Goal: Check status: Check status

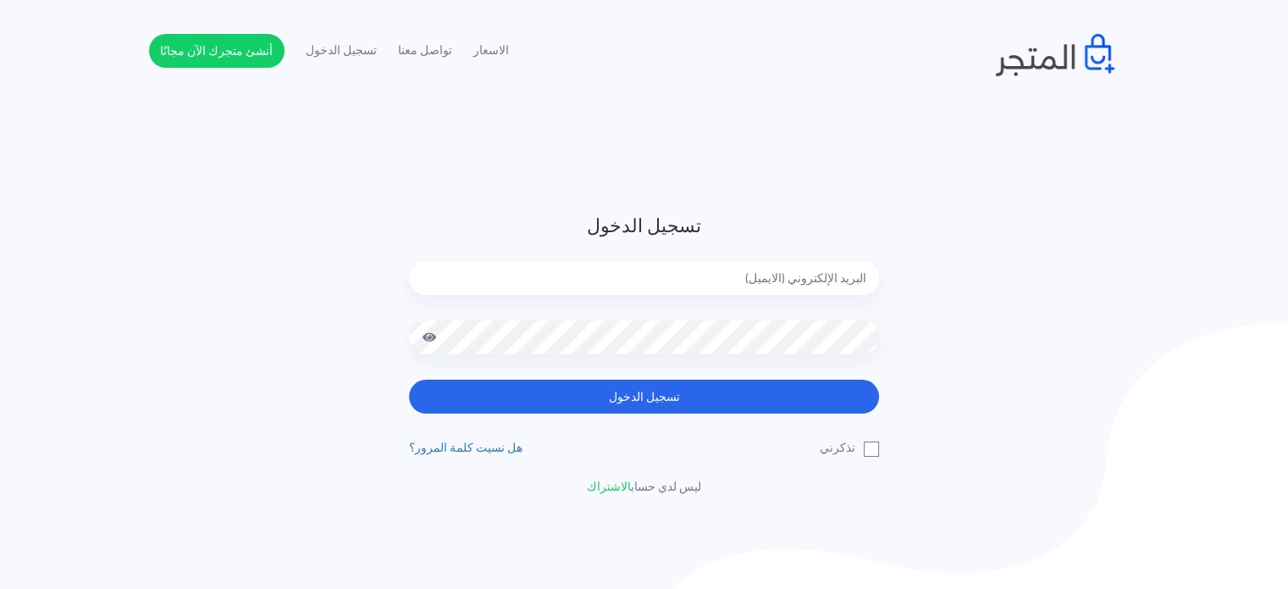
click at [840, 276] on input "email" at bounding box center [644, 278] width 470 height 34
click at [409, 379] on button "تسجيل الدخول" at bounding box center [644, 396] width 470 height 34
type input "diaraest2024@gmail.com"
click at [622, 372] on div at bounding box center [644, 349] width 470 height 59
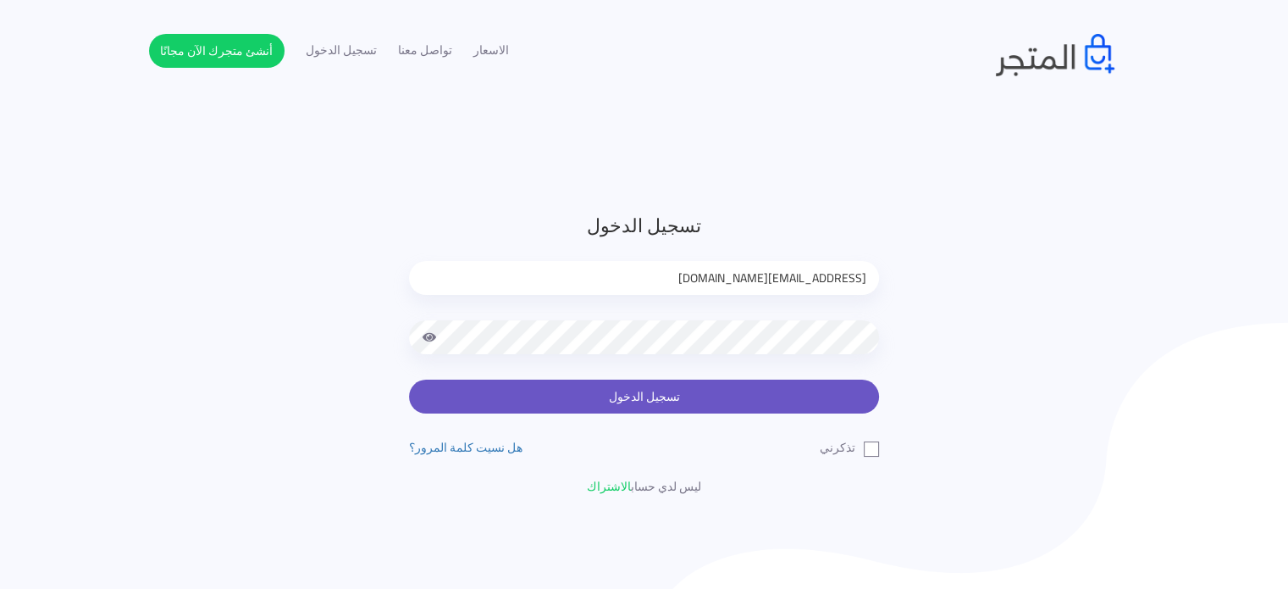
click at [615, 403] on button "تسجيل الدخول" at bounding box center [644, 396] width 470 height 34
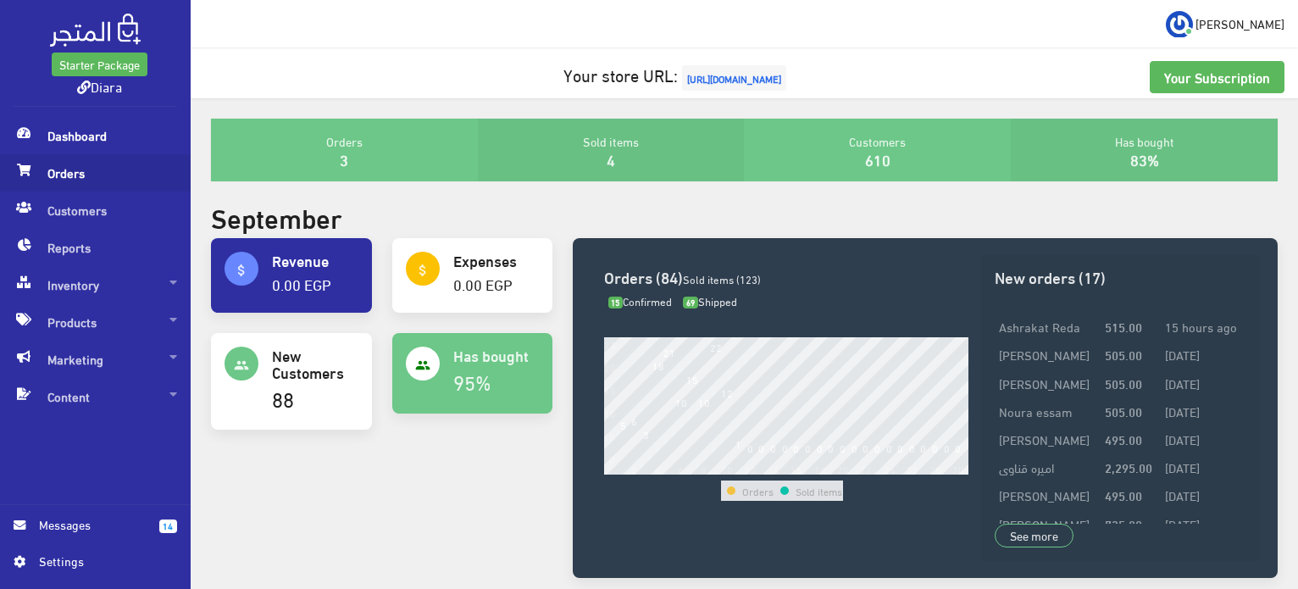
click at [66, 180] on span "Orders" at bounding box center [95, 172] width 163 height 37
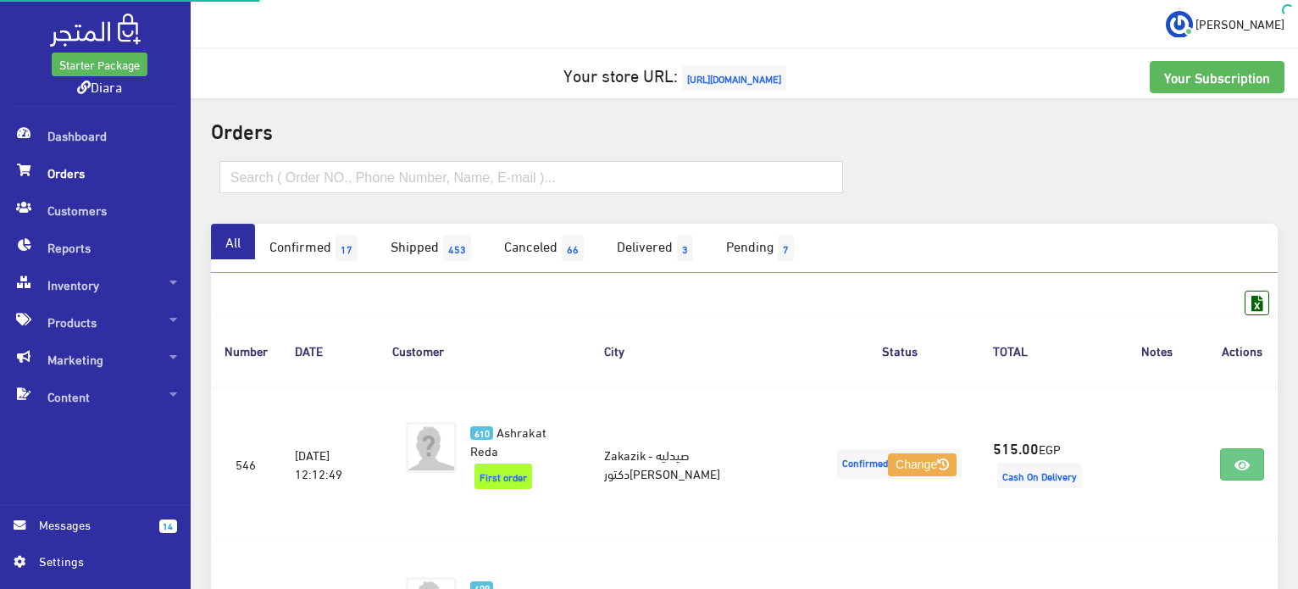
click at [91, 179] on span "Orders" at bounding box center [95, 172] width 163 height 37
click at [291, 246] on link "Confirmed 17" at bounding box center [315, 248] width 121 height 49
click at [291, 245] on link "Confirmed 17" at bounding box center [315, 248] width 121 height 49
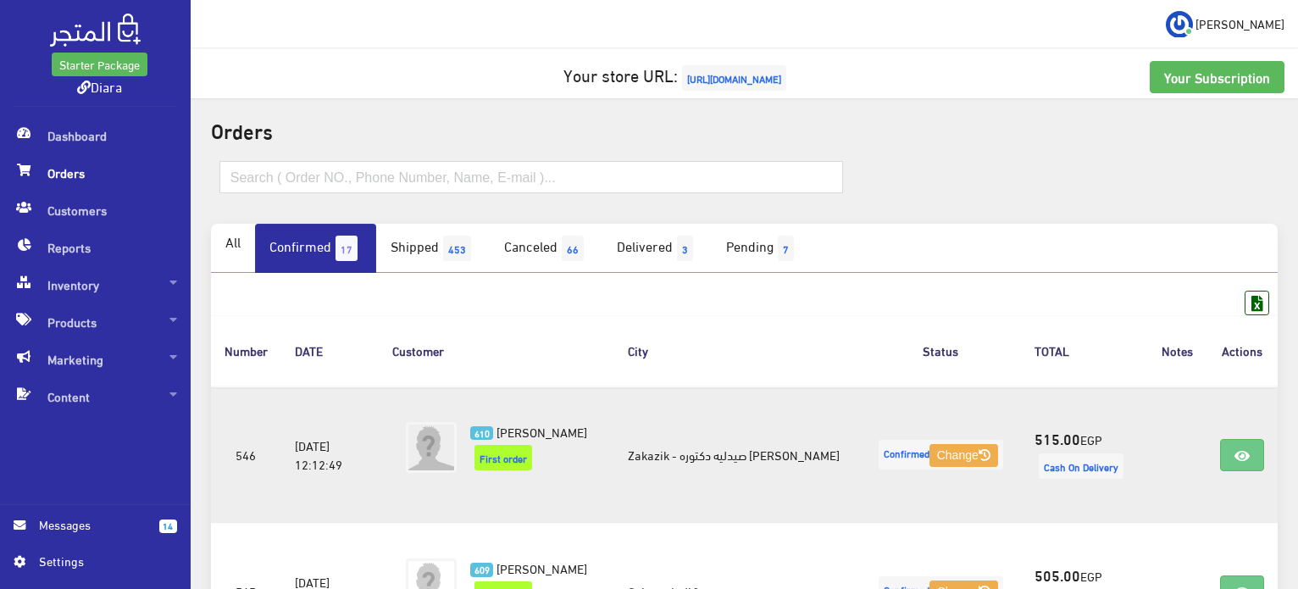
scroll to position [254, 0]
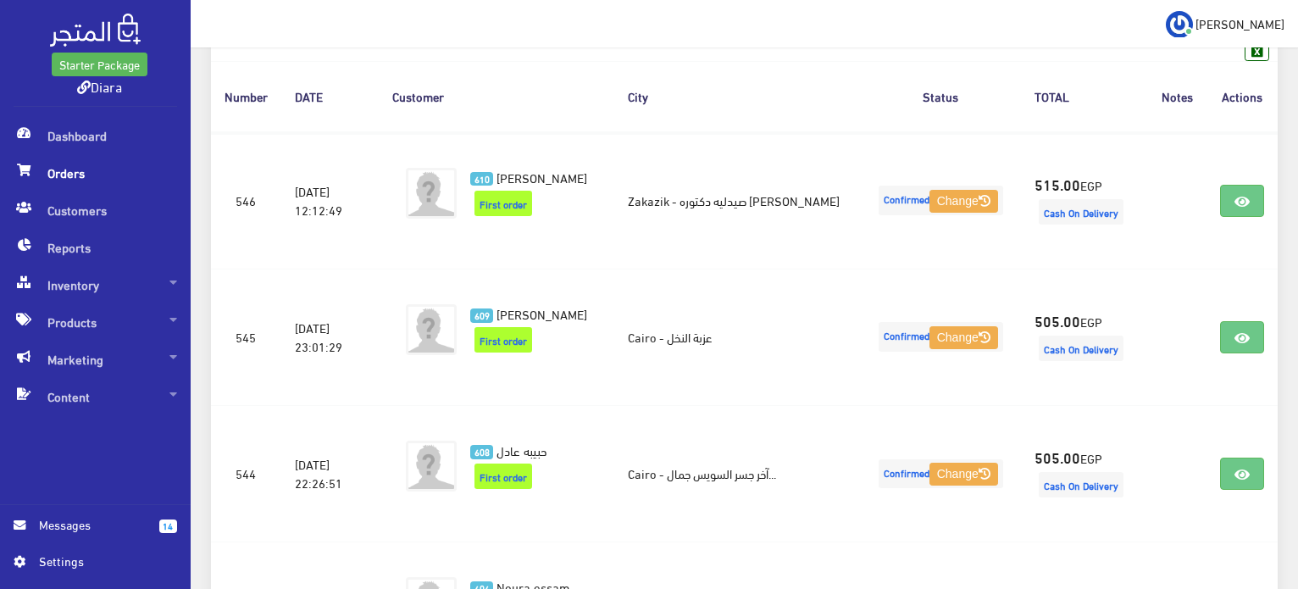
click at [28, 174] on icon at bounding box center [24, 170] width 14 height 12
click at [74, 145] on span "Dashboard" at bounding box center [95, 135] width 163 height 37
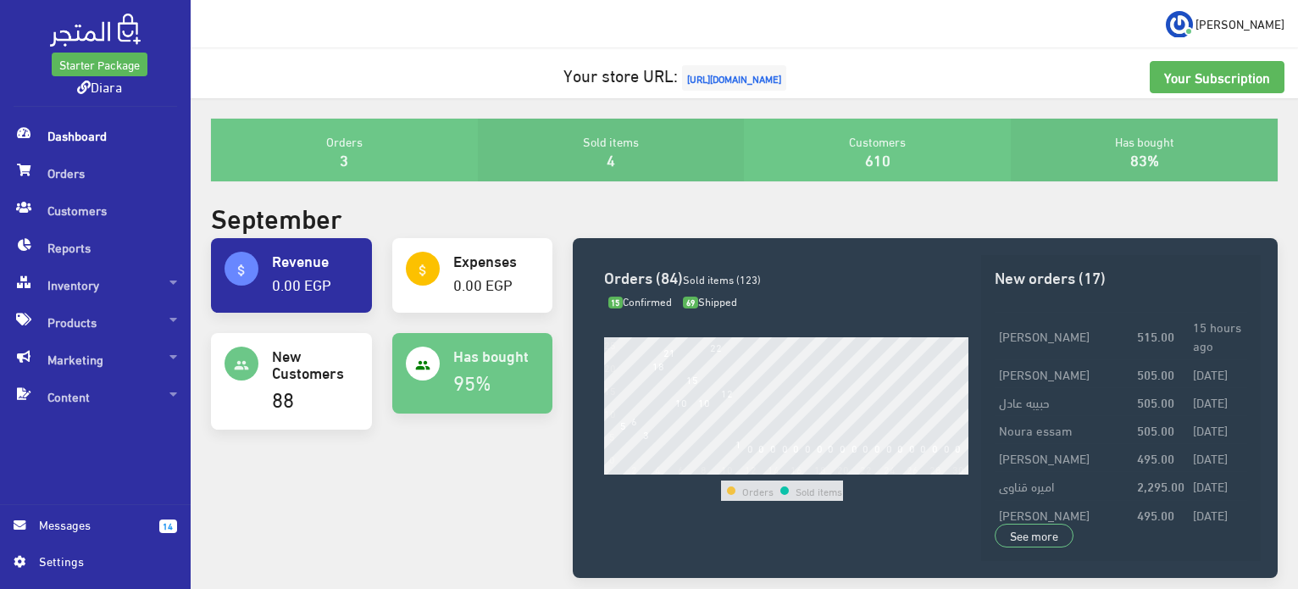
click at [58, 144] on span "Dashboard" at bounding box center [95, 135] width 163 height 37
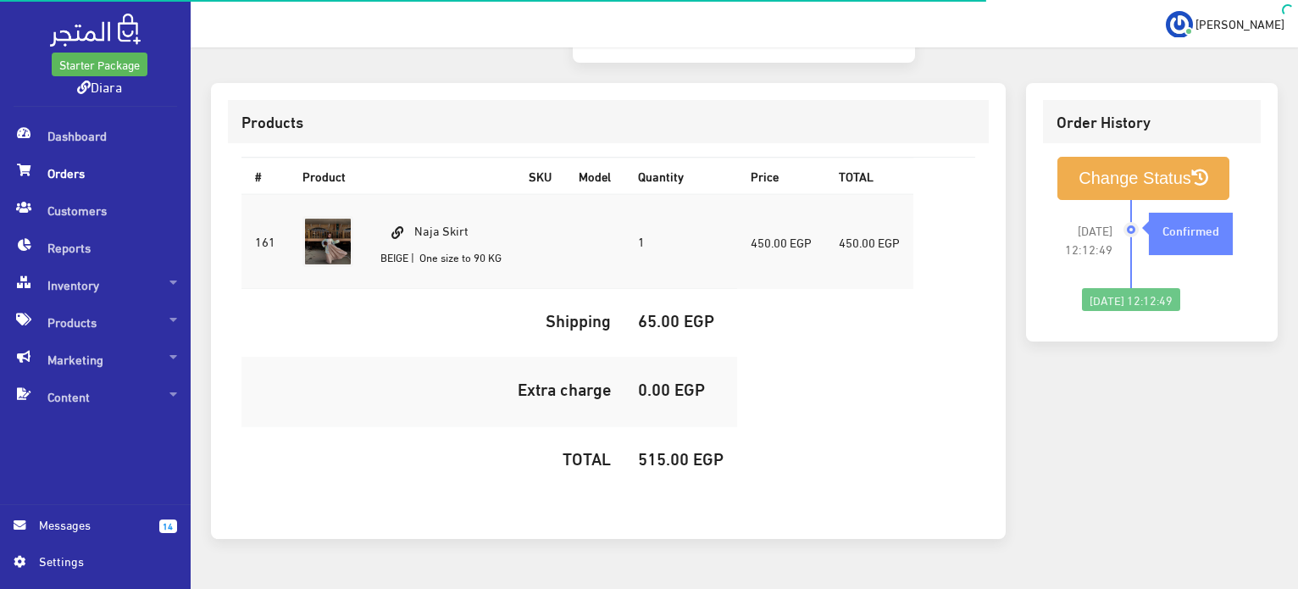
scroll to position [501, 0]
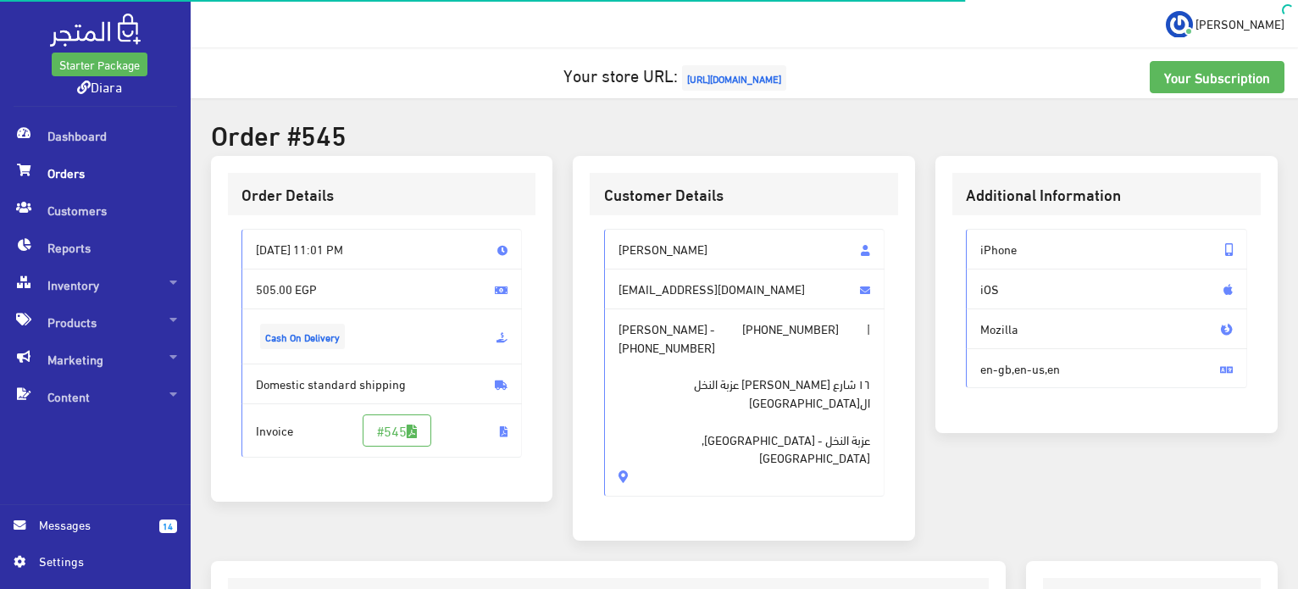
scroll to position [479, 0]
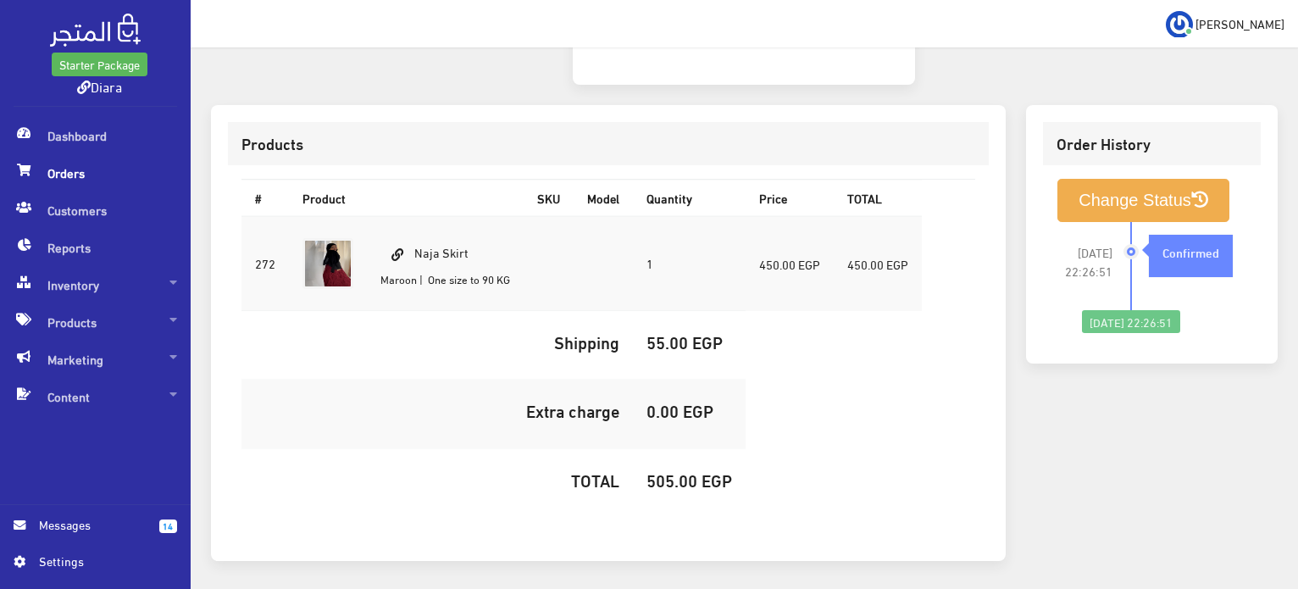
scroll to position [483, 0]
